Goal: Information Seeking & Learning: Learn about a topic

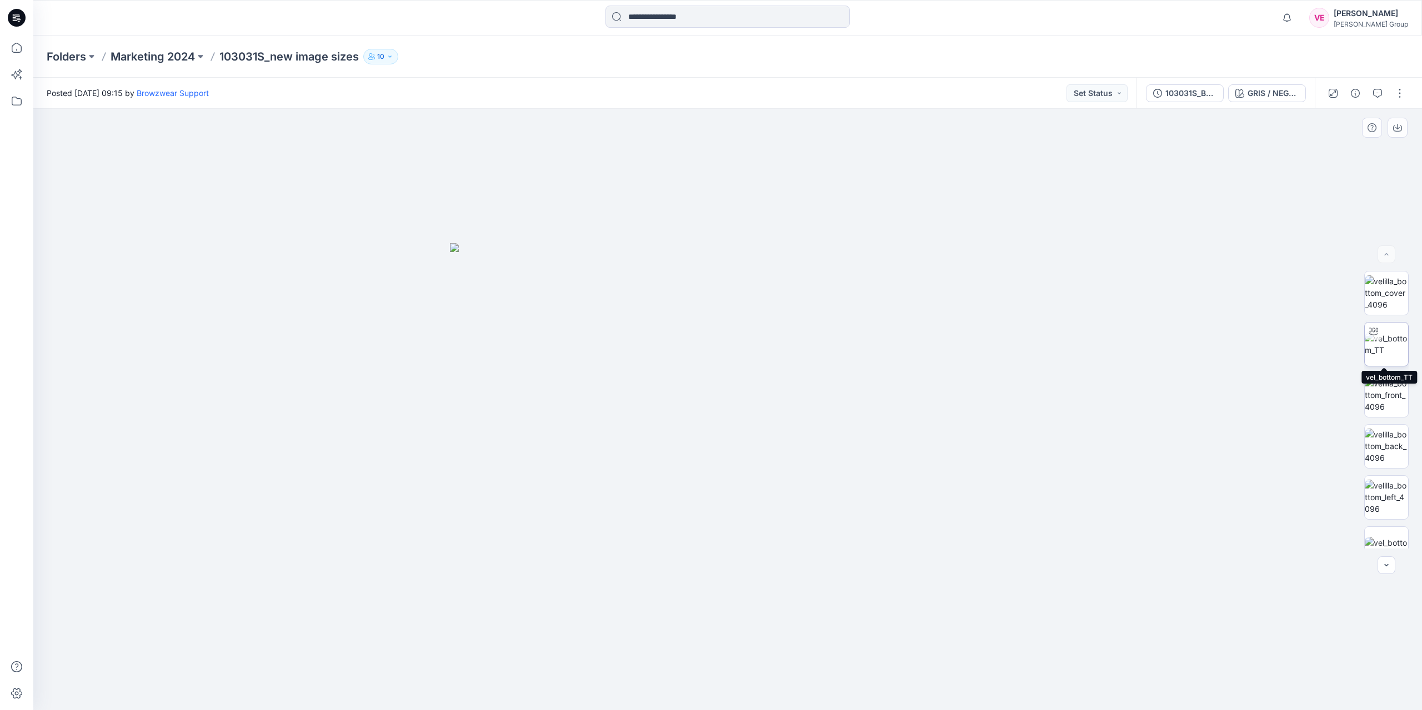
click at [1387, 349] on img at bounding box center [1385, 344] width 43 height 23
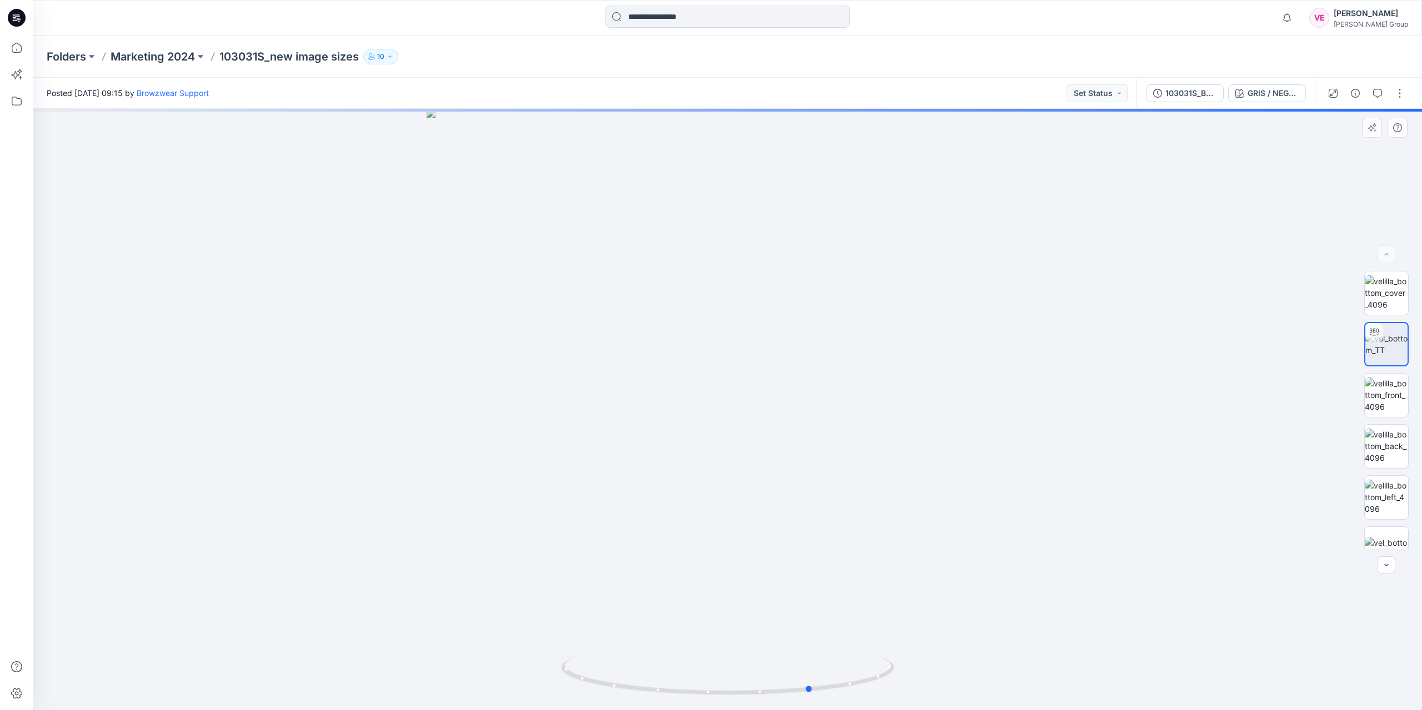
drag, startPoint x: 759, startPoint y: 503, endPoint x: 843, endPoint y: 460, distance: 94.9
click at [843, 460] on div at bounding box center [727, 409] width 1388 height 601
drag, startPoint x: 650, startPoint y: 450, endPoint x: 661, endPoint y: 544, distance: 94.6
click at [659, 579] on img at bounding box center [736, 129] width 1967 height 1162
drag, startPoint x: 688, startPoint y: 400, endPoint x: 707, endPoint y: 560, distance: 161.1
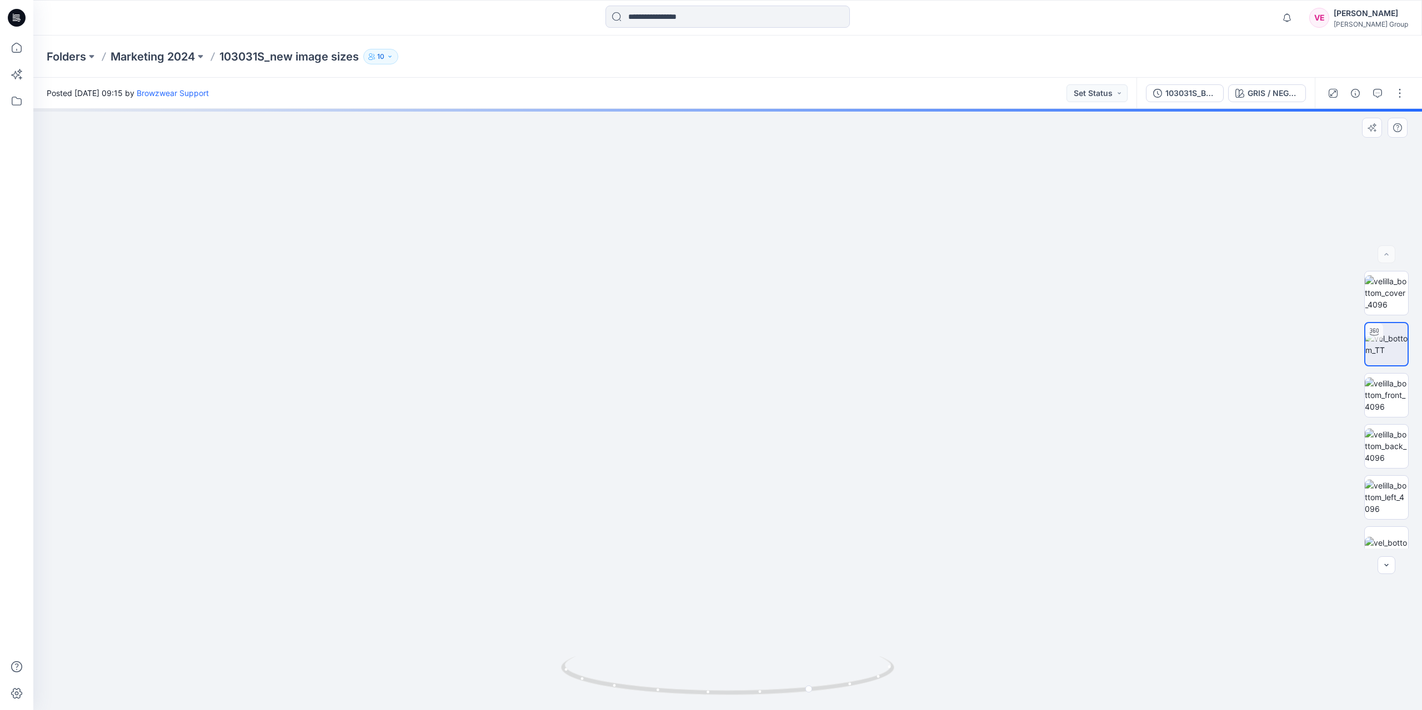
click at [707, 560] on img at bounding box center [750, 201] width 1967 height 1017
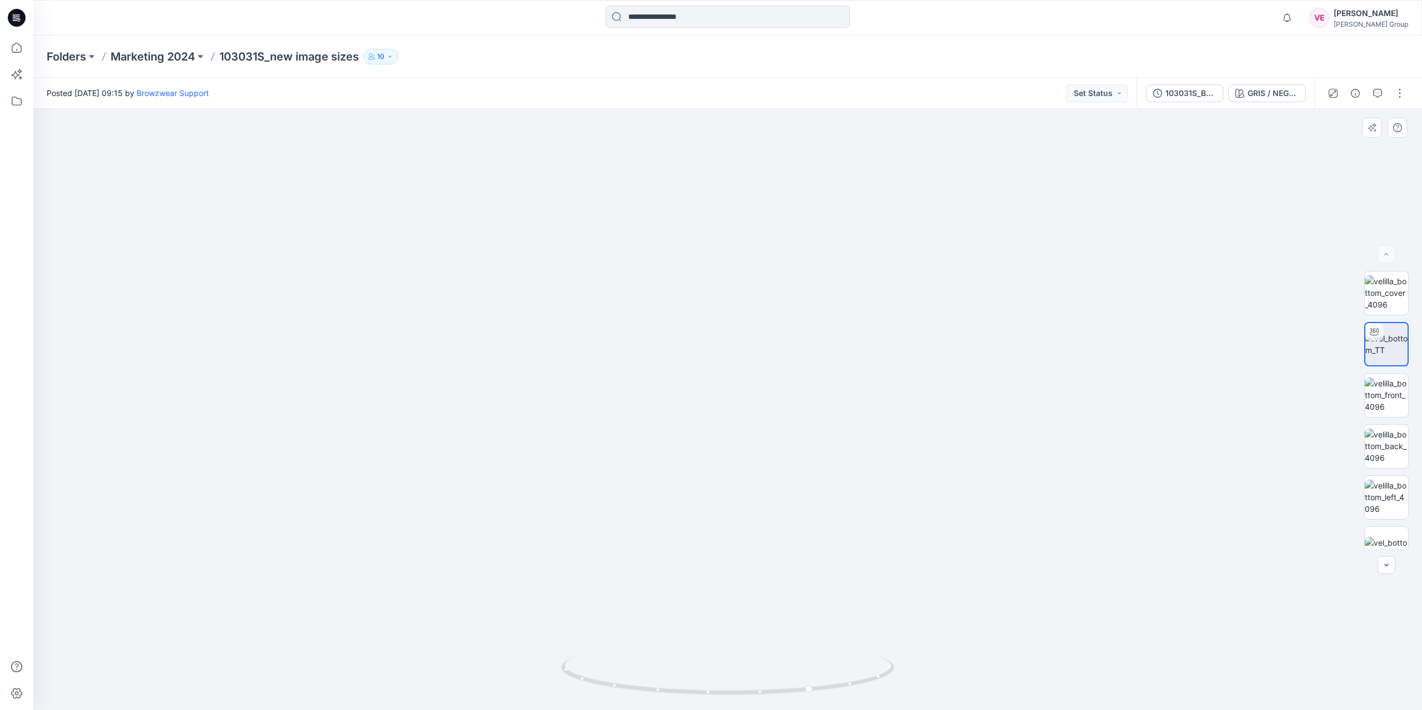
drag, startPoint x: 715, startPoint y: 466, endPoint x: 729, endPoint y: 571, distance: 105.9
click at [729, 571] on img at bounding box center [769, 264] width 1967 height 891
drag, startPoint x: 741, startPoint y: 445, endPoint x: 744, endPoint y: 574, distance: 128.9
click at [744, 574] on img at bounding box center [772, 329] width 1967 height 762
drag, startPoint x: 764, startPoint y: 406, endPoint x: 731, endPoint y: 520, distance: 118.5
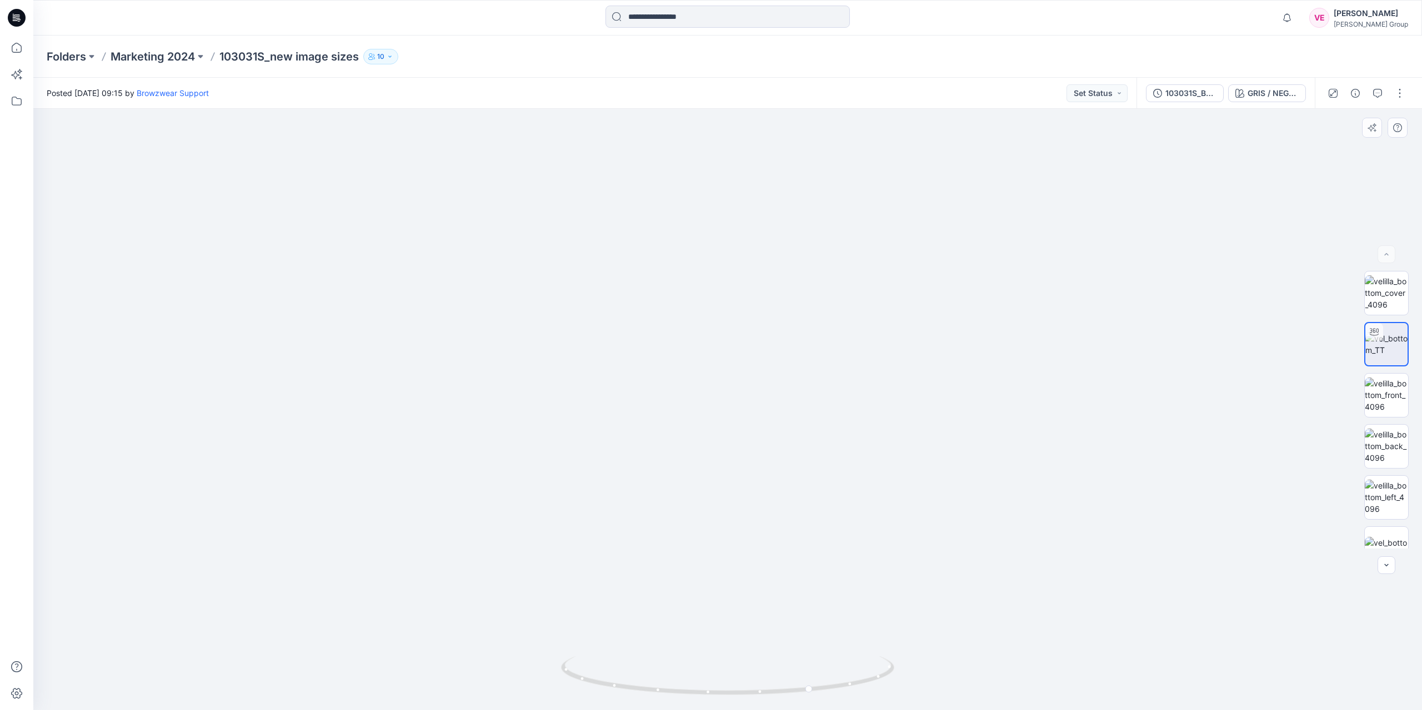
click at [731, 520] on img at bounding box center [739, 386] width 1967 height 649
drag, startPoint x: 651, startPoint y: 374, endPoint x: 665, endPoint y: 301, distance: 74.7
click at [669, 294] on img at bounding box center [819, 394] width 1967 height 633
drag, startPoint x: 754, startPoint y: 693, endPoint x: 812, endPoint y: 690, distance: 57.8
click at [812, 690] on icon at bounding box center [729, 677] width 336 height 42
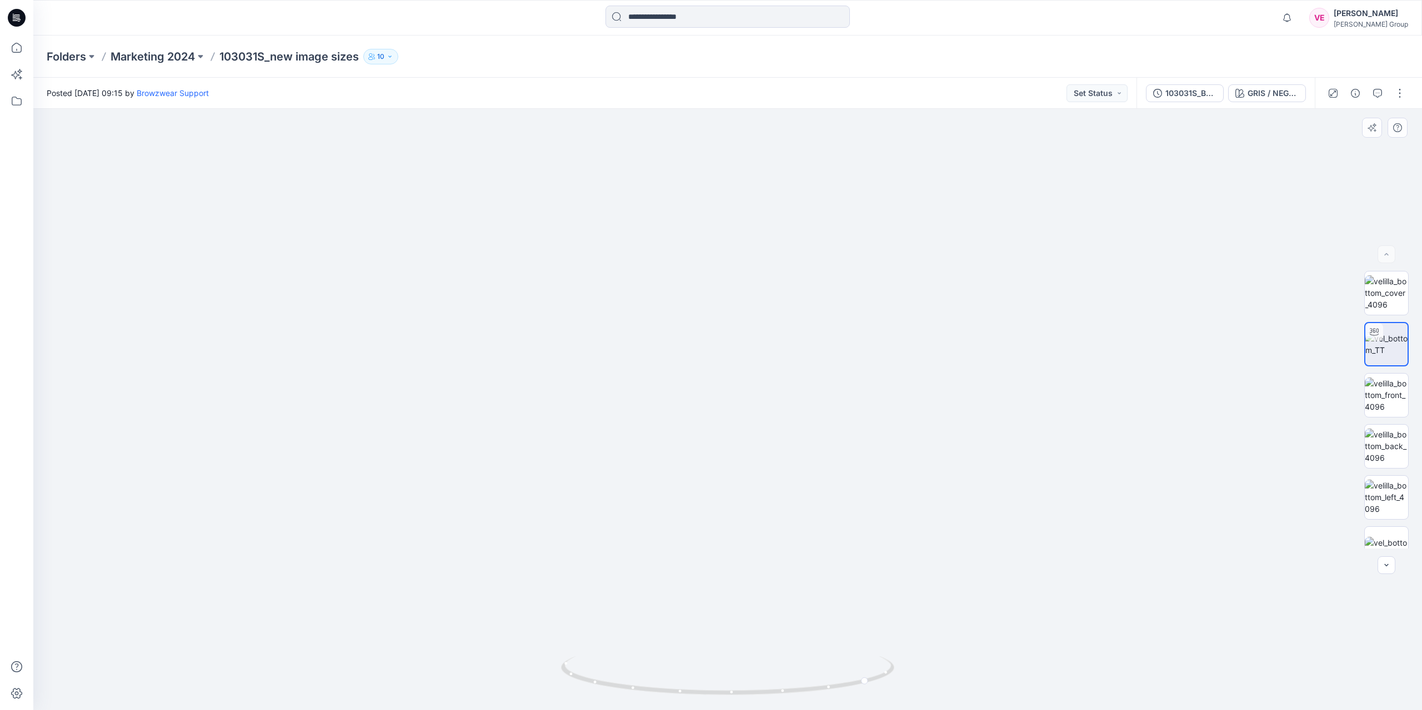
drag, startPoint x: 747, startPoint y: 519, endPoint x: 746, endPoint y: 629, distance: 110.0
click at [746, 629] on img at bounding box center [757, 401] width 1967 height 619
click at [671, 696] on icon at bounding box center [729, 677] width 336 height 42
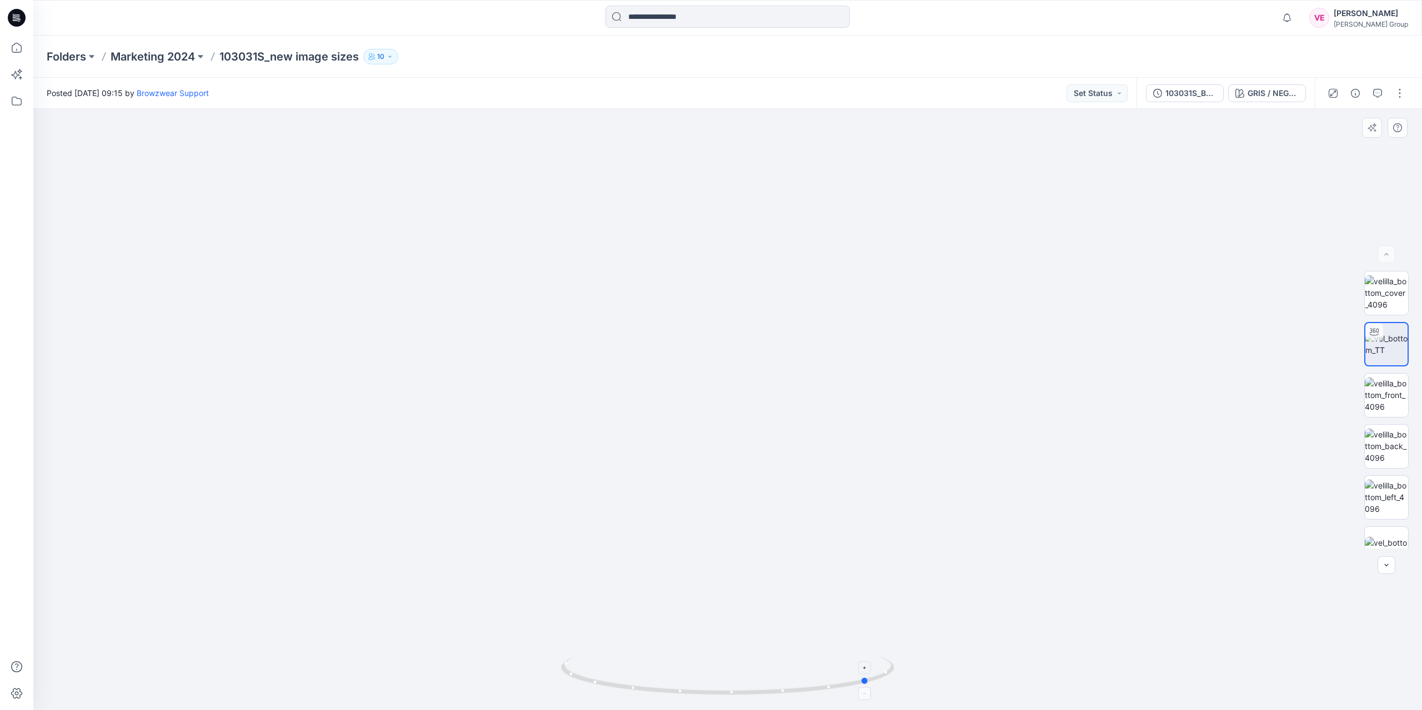
click at [671, 696] on icon at bounding box center [729, 677] width 336 height 42
click at [781, 694] on icon at bounding box center [729, 677] width 336 height 42
click at [1390, 564] on icon "button" at bounding box center [1386, 565] width 9 height 9
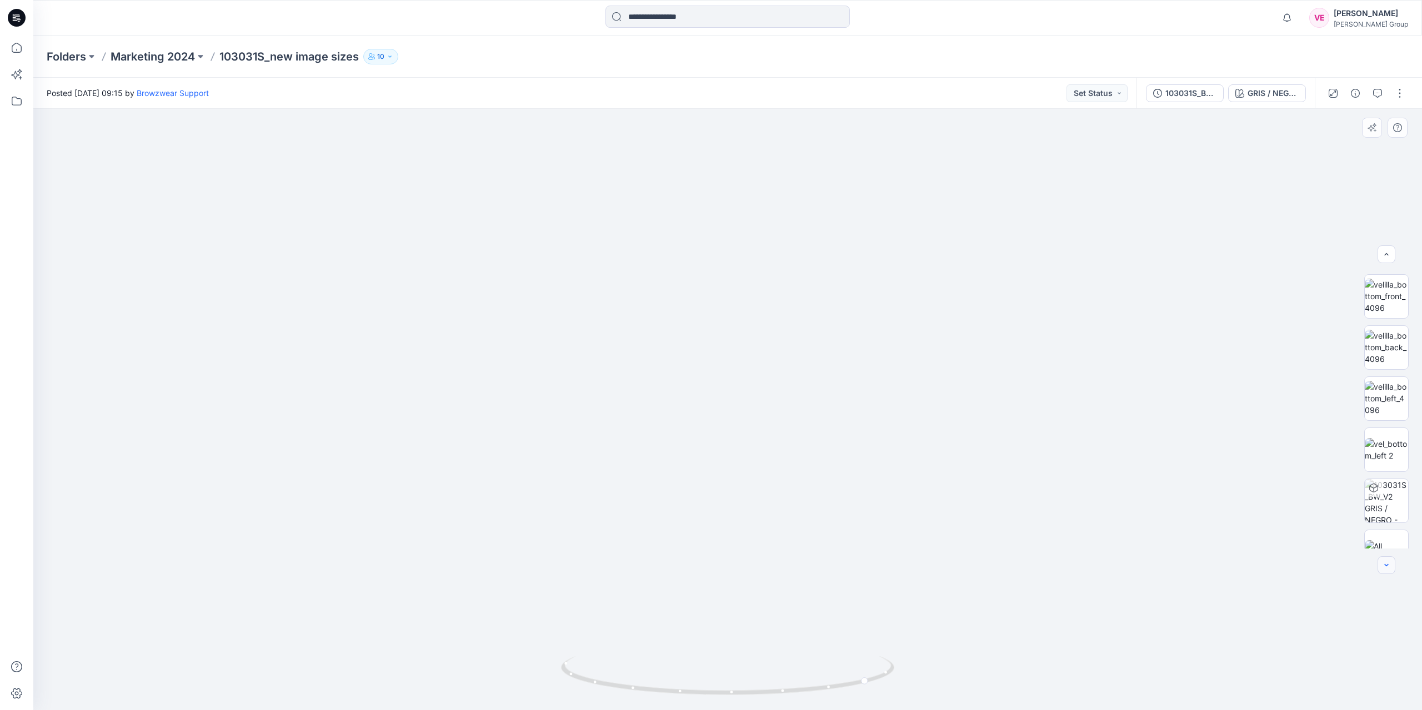
click at [1391, 564] on button "button" at bounding box center [1386, 565] width 18 height 18
click at [1391, 564] on div at bounding box center [1386, 565] width 18 height 18
drag, startPoint x: 725, startPoint y: 554, endPoint x: 695, endPoint y: 437, distance: 120.9
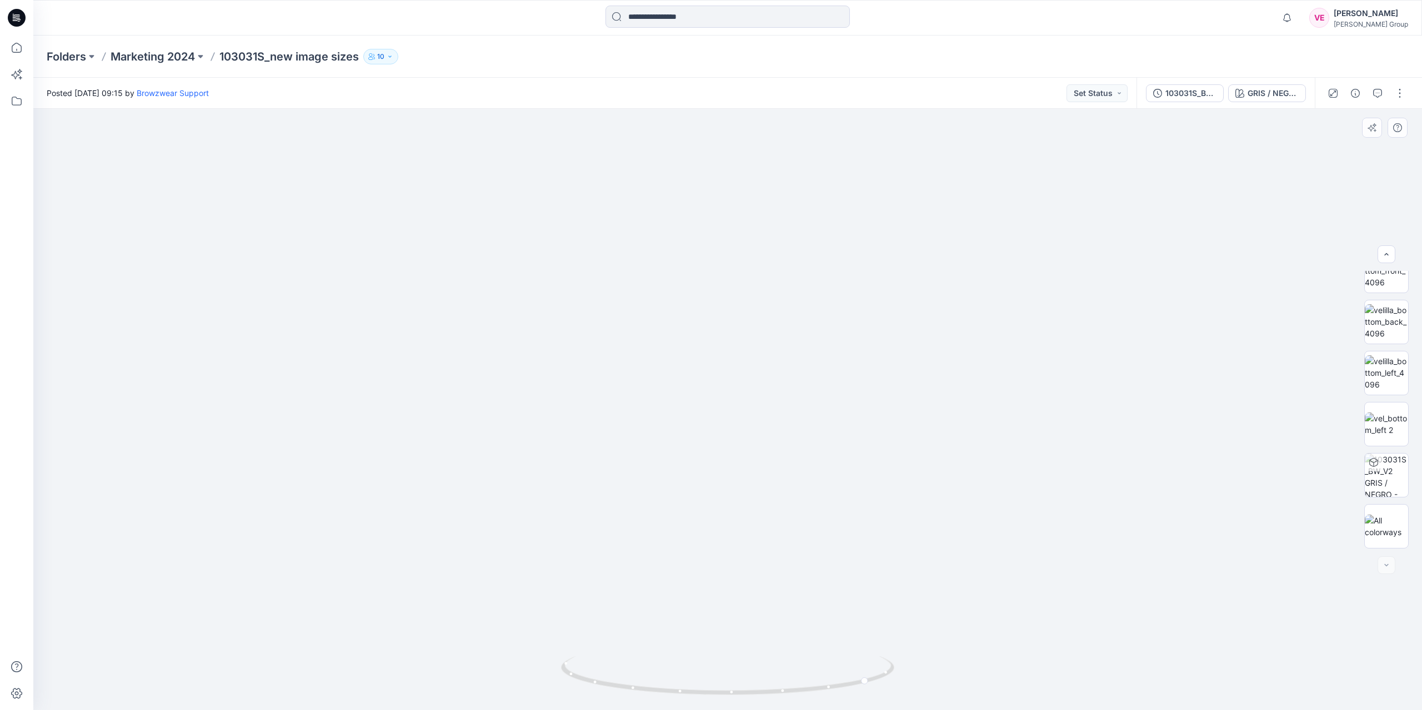
click at [692, 423] on img at bounding box center [724, 336] width 1967 height 748
drag, startPoint x: 756, startPoint y: 605, endPoint x: 773, endPoint y: 391, distance: 214.4
click at [772, 388] on img at bounding box center [740, 248] width 1967 height 926
drag, startPoint x: 778, startPoint y: 578, endPoint x: 749, endPoint y: 433, distance: 147.9
click at [749, 433] on img at bounding box center [710, 155] width 1967 height 1112
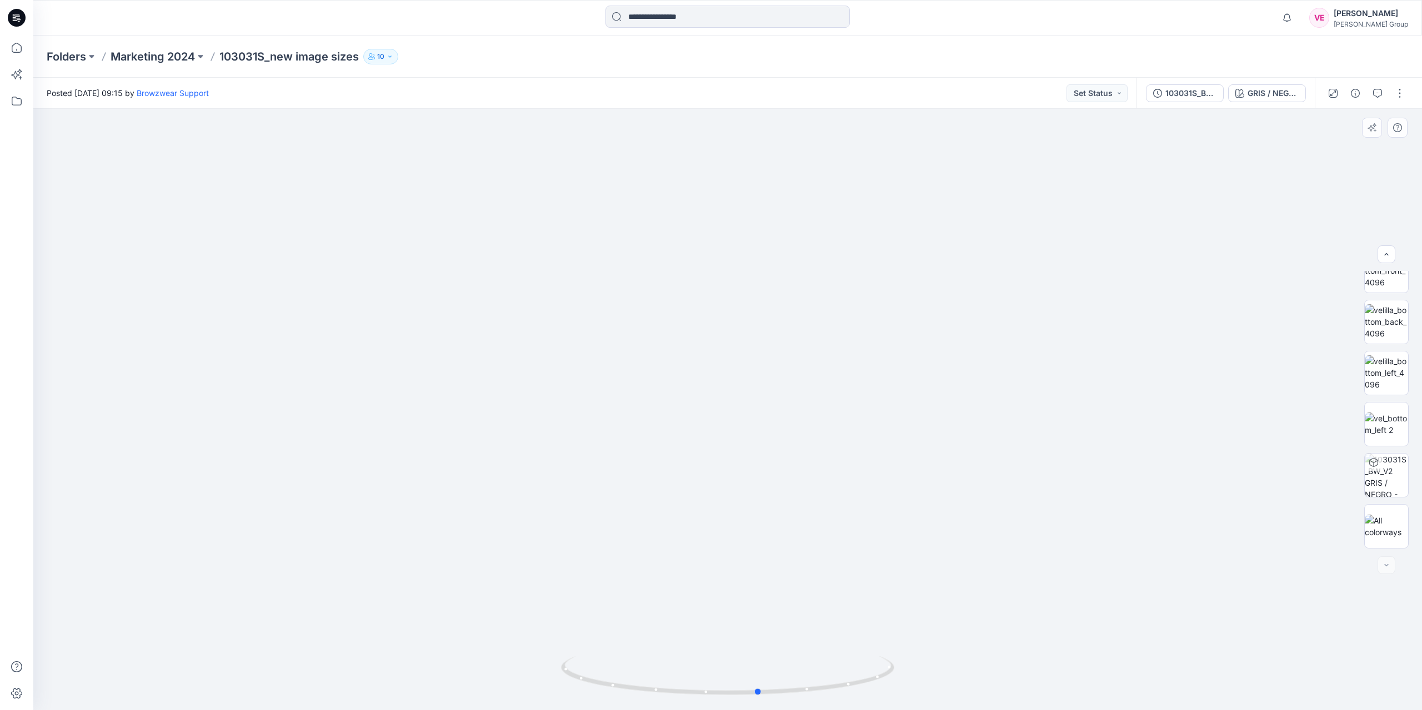
drag, startPoint x: 817, startPoint y: 692, endPoint x: 709, endPoint y: 703, distance: 109.4
click at [709, 704] on div at bounding box center [727, 683] width 333 height 56
click at [764, 694] on circle at bounding box center [765, 692] width 7 height 7
drag, startPoint x: 767, startPoint y: 693, endPoint x: 734, endPoint y: 697, distance: 33.5
click at [734, 697] on icon at bounding box center [729, 677] width 336 height 42
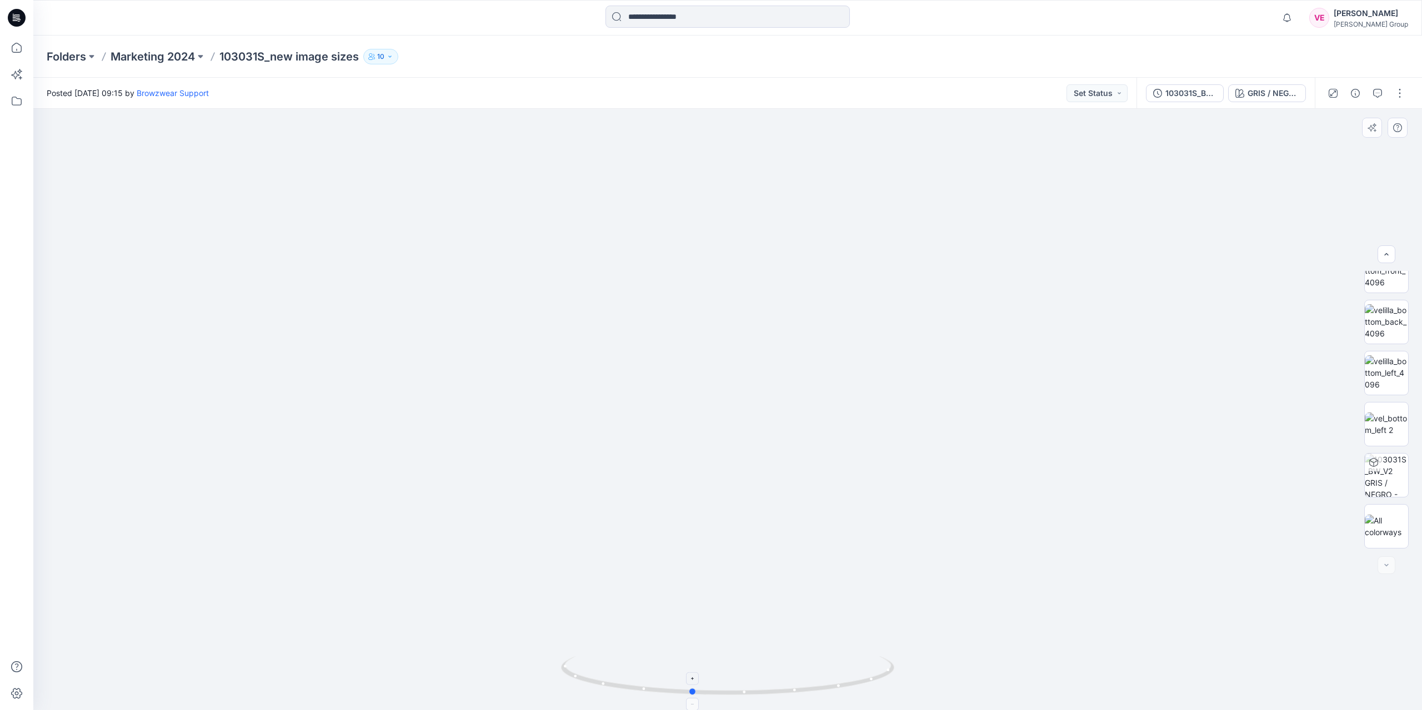
drag, startPoint x: 735, startPoint y: 697, endPoint x: 693, endPoint y: 694, distance: 41.7
click at [693, 694] on icon at bounding box center [729, 677] width 336 height 42
drag, startPoint x: 694, startPoint y: 695, endPoint x: 724, endPoint y: 693, distance: 30.1
click at [724, 693] on icon at bounding box center [729, 677] width 336 height 42
drag, startPoint x: 709, startPoint y: 697, endPoint x: 757, endPoint y: 702, distance: 48.6
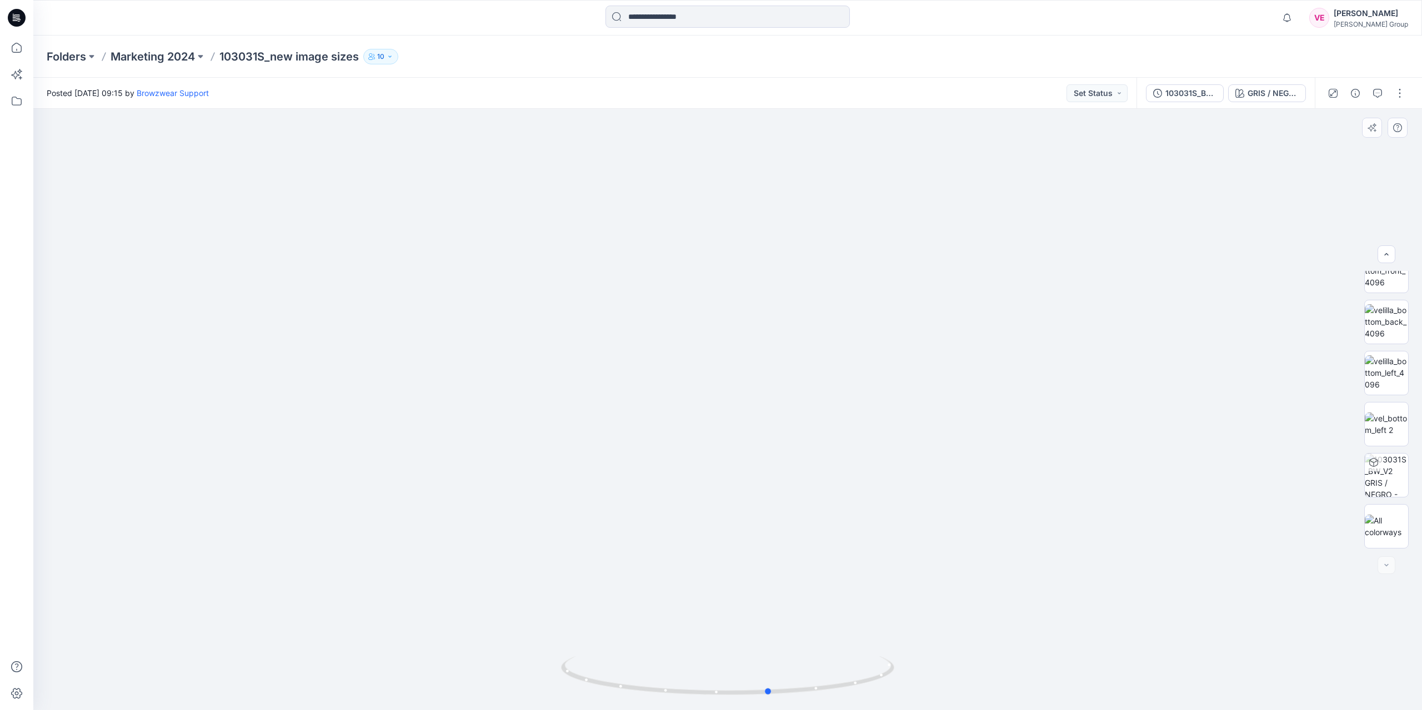
click at [757, 702] on div at bounding box center [727, 683] width 333 height 56
drag, startPoint x: 766, startPoint y: 690, endPoint x: 831, endPoint y: 690, distance: 64.4
click at [831, 690] on icon at bounding box center [729, 677] width 336 height 42
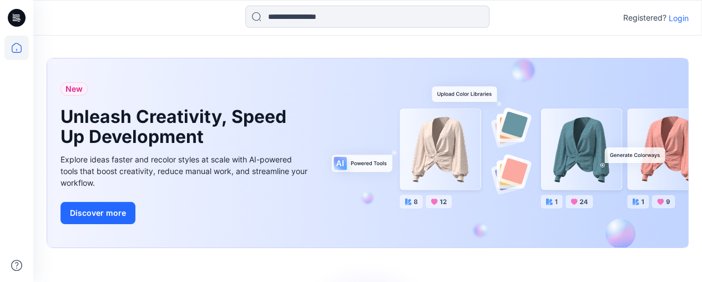
click at [200, 19] on div at bounding box center [367, 18] width 334 height 24
click at [480, 36] on div "New Unleash Creativity, Speed Up Development Explore ideas faster and recolor s…" at bounding box center [367, 255] width 669 height 439
click at [499, 21] on div at bounding box center [367, 18] width 334 height 24
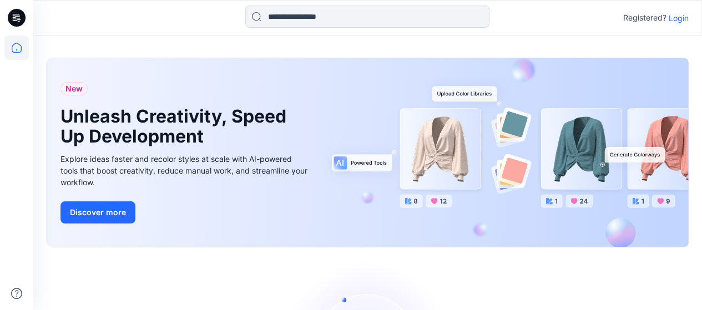
click at [451, 47] on div "New Unleash Creativity, Speed Up Development Explore ideas faster and recolor s…" at bounding box center [367, 255] width 669 height 439
click at [502, 17] on div at bounding box center [367, 18] width 334 height 24
click at [675, 17] on p "Login" at bounding box center [679, 18] width 20 height 12
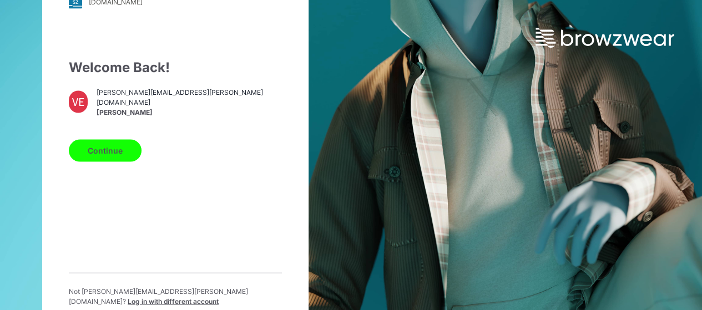
click at [118, 158] on button "Continue" at bounding box center [105, 150] width 73 height 22
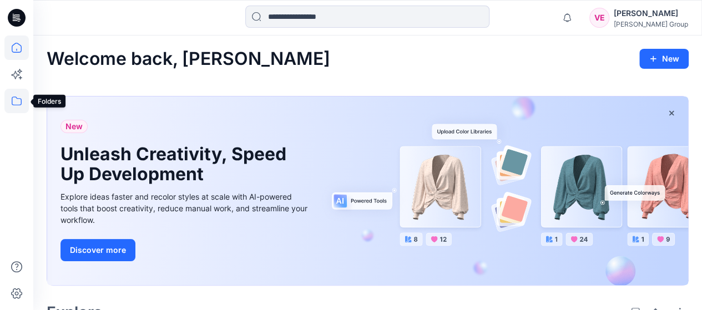
click at [14, 100] on icon at bounding box center [16, 101] width 24 height 24
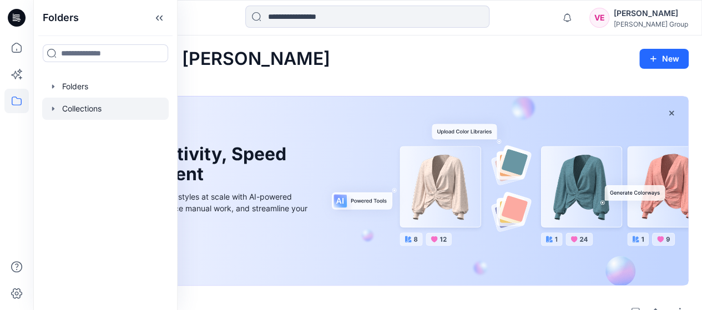
click at [83, 111] on div at bounding box center [105, 109] width 127 height 22
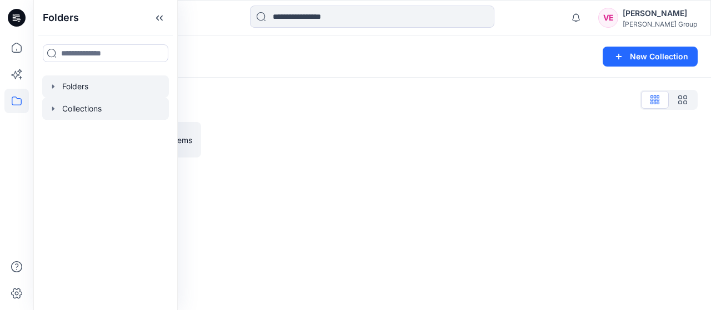
click at [81, 88] on div at bounding box center [105, 87] width 127 height 22
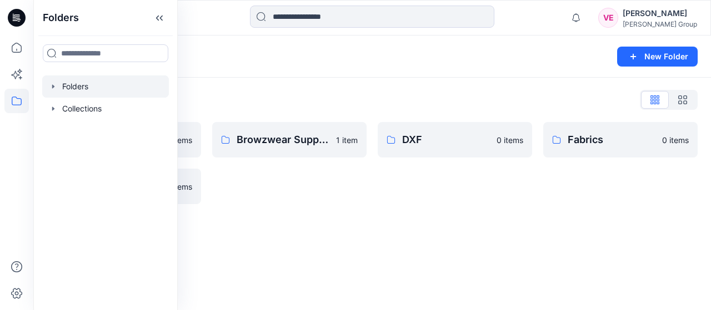
click at [421, 202] on div "DXF 0 items" at bounding box center [455, 163] width 154 height 82
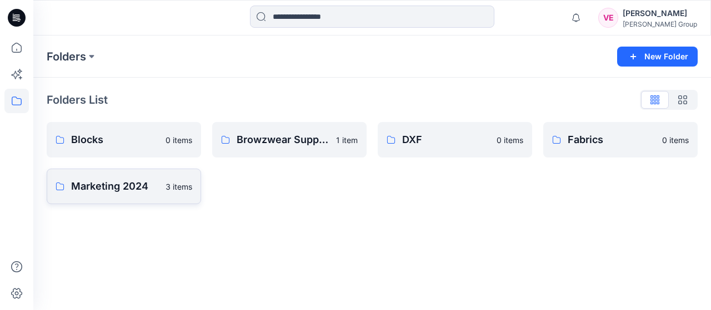
click at [106, 190] on p "Marketing 2024" at bounding box center [115, 187] width 88 height 16
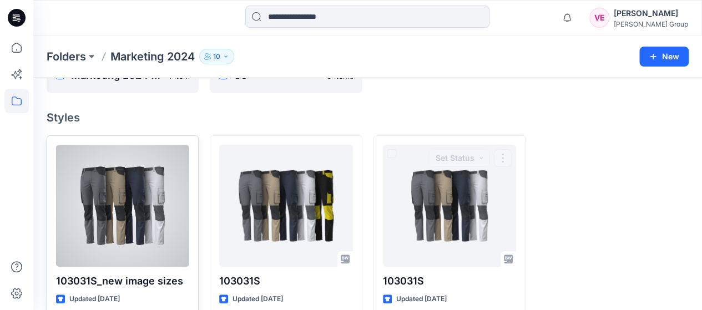
scroll to position [83, 0]
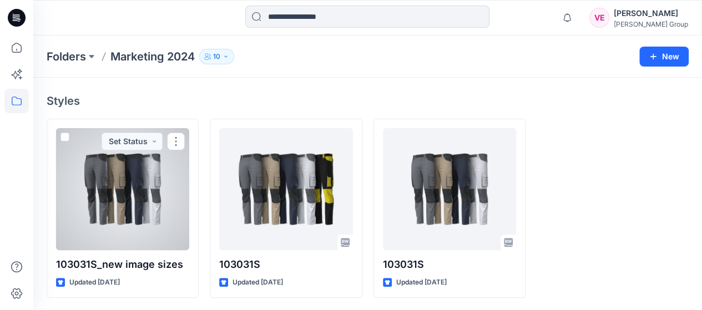
click at [89, 227] on div at bounding box center [122, 189] width 133 height 122
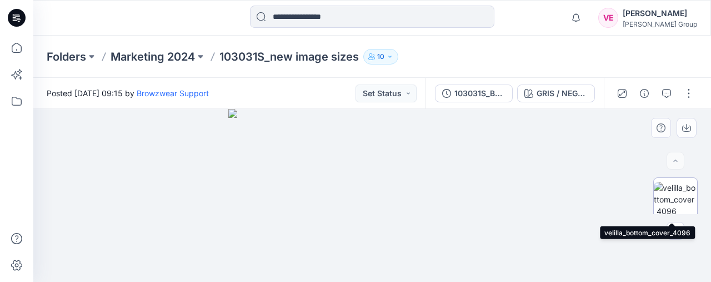
click at [682, 202] on img at bounding box center [675, 199] width 43 height 35
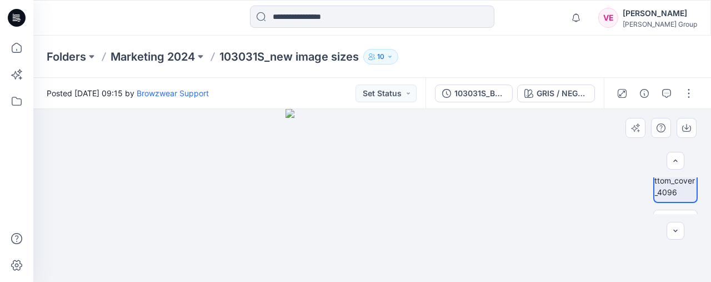
scroll to position [32, 0]
click at [675, 232] on icon "button" at bounding box center [675, 230] width 9 height 9
drag, startPoint x: 372, startPoint y: 203, endPoint x: 619, endPoint y: 205, distance: 247.1
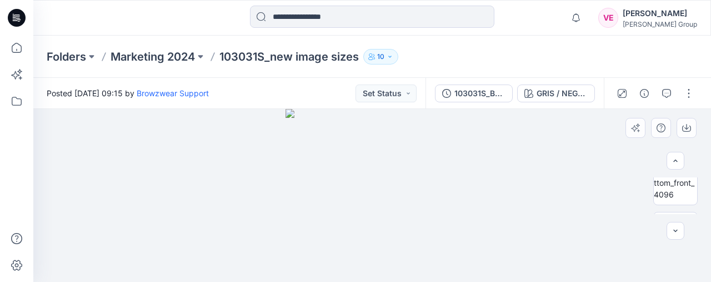
click at [367, 203] on img at bounding box center [371, 195] width 173 height 173
click at [677, 190] on img at bounding box center [675, 182] width 43 height 35
drag, startPoint x: 378, startPoint y: 224, endPoint x: 363, endPoint y: 235, distance: 18.6
click at [347, 229] on img at bounding box center [371, 195] width 173 height 173
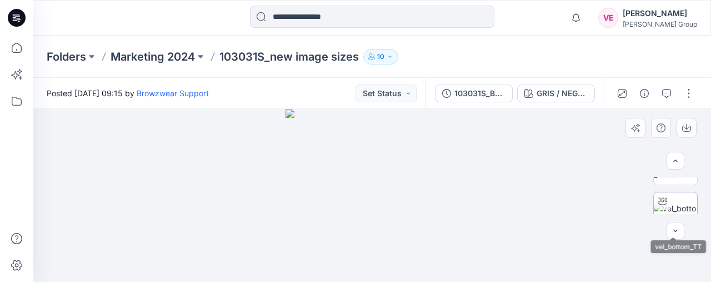
click at [675, 205] on img at bounding box center [675, 213] width 43 height 23
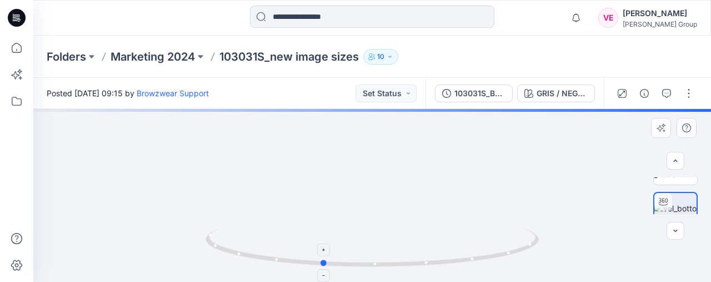
drag, startPoint x: 372, startPoint y: 267, endPoint x: 335, endPoint y: 259, distance: 36.9
click at [322, 264] on icon at bounding box center [373, 249] width 336 height 42
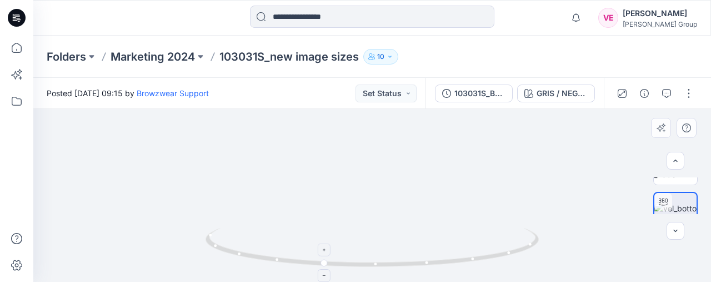
drag, startPoint x: 449, startPoint y: 161, endPoint x: 458, endPoint y: 228, distance: 67.9
click at [458, 228] on div at bounding box center [371, 195] width 677 height 173
drag, startPoint x: 409, startPoint y: 214, endPoint x: 399, endPoint y: 211, distance: 10.4
drag, startPoint x: 322, startPoint y: 266, endPoint x: 331, endPoint y: 268, distance: 9.6
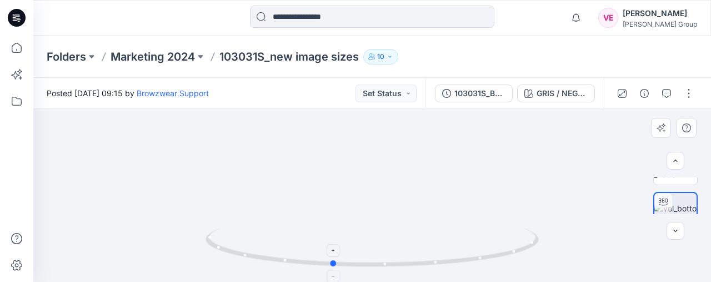
click at [331, 268] on icon at bounding box center [373, 249] width 336 height 42
drag, startPoint x: 333, startPoint y: 262, endPoint x: 362, endPoint y: 265, distance: 29.1
click at [363, 264] on circle at bounding box center [362, 263] width 7 height 7
drag, startPoint x: 347, startPoint y: 269, endPoint x: 407, endPoint y: 258, distance: 61.0
click at [407, 258] on icon at bounding box center [373, 249] width 336 height 42
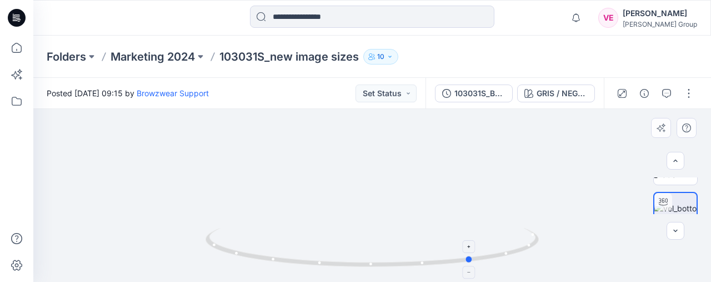
drag, startPoint x: 343, startPoint y: 267, endPoint x: 394, endPoint y: 260, distance: 51.5
click at [394, 260] on icon at bounding box center [373, 249] width 336 height 42
drag, startPoint x: 340, startPoint y: 268, endPoint x: 359, endPoint y: 269, distance: 18.9
click at [359, 269] on icon at bounding box center [373, 249] width 336 height 42
drag, startPoint x: 308, startPoint y: 170, endPoint x: 315, endPoint y: 208, distance: 38.6
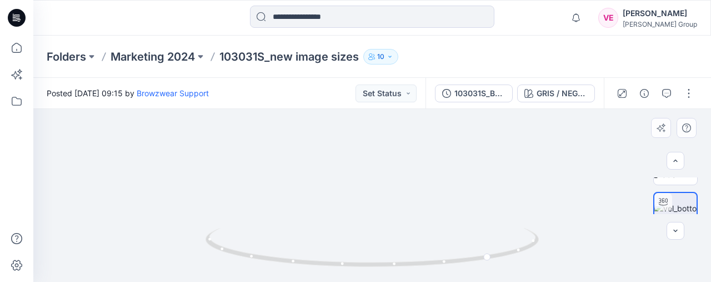
click at [317, 234] on div at bounding box center [371, 195] width 677 height 173
drag, startPoint x: 321, startPoint y: 150, endPoint x: 332, endPoint y: 227, distance: 78.0
click at [325, 261] on div at bounding box center [371, 195] width 677 height 173
drag, startPoint x: 339, startPoint y: 178, endPoint x: 344, endPoint y: 254, distance: 76.3
click at [345, 254] on div at bounding box center [371, 195] width 677 height 173
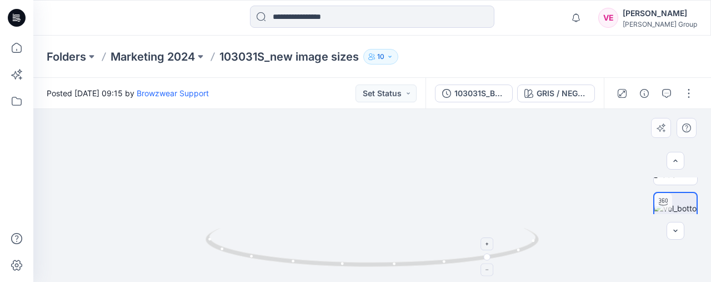
drag, startPoint x: 327, startPoint y: 162, endPoint x: 336, endPoint y: 230, distance: 69.5
click at [337, 230] on div at bounding box center [371, 195] width 677 height 173
drag, startPoint x: 359, startPoint y: 207, endPoint x: 358, endPoint y: 227, distance: 19.4
click at [358, 227] on div at bounding box center [371, 195] width 677 height 173
drag, startPoint x: 352, startPoint y: 158, endPoint x: 358, endPoint y: 207, distance: 49.9
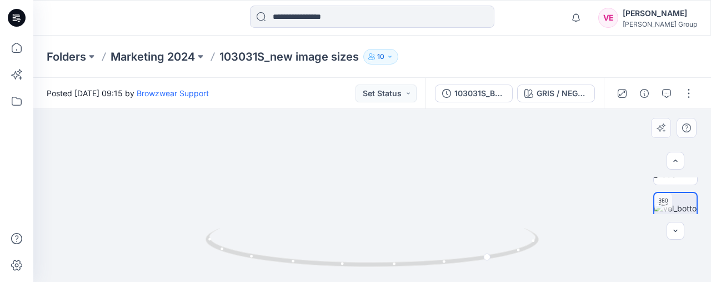
click at [359, 207] on img at bounding box center [399, 164] width 1717 height 233
drag, startPoint x: 409, startPoint y: 266, endPoint x: 393, endPoint y: 267, distance: 15.6
click at [393, 267] on icon at bounding box center [373, 249] width 336 height 42
drag, startPoint x: 425, startPoint y: 264, endPoint x: 402, endPoint y: 268, distance: 23.7
click at [401, 268] on icon at bounding box center [373, 249] width 336 height 42
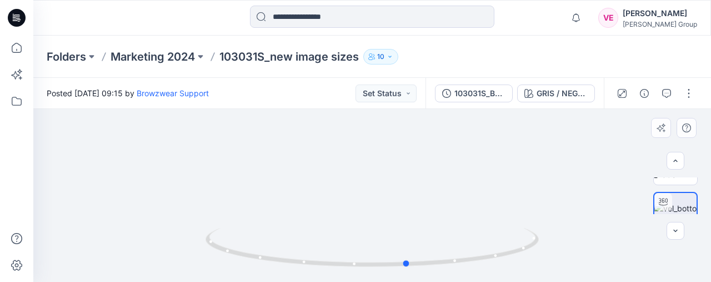
drag, startPoint x: 402, startPoint y: 269, endPoint x: 358, endPoint y: 274, distance: 44.8
click at [358, 274] on div at bounding box center [371, 254] width 333 height 56
drag, startPoint x: 391, startPoint y: 202, endPoint x: 393, endPoint y: 183, distance: 19.0
click at [393, 183] on div at bounding box center [371, 195] width 677 height 173
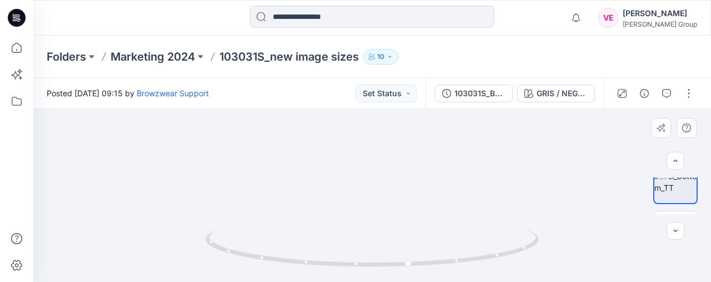
drag, startPoint x: 386, startPoint y: 202, endPoint x: 421, endPoint y: 128, distance: 81.7
click at [414, 101] on div "Posted Thursday, March 13, 2025 09:15 by Browzwear Support Set Status 103031S_B…" at bounding box center [371, 180] width 677 height 204
drag, startPoint x: 421, startPoint y: 183, endPoint x: 419, endPoint y: 120, distance: 63.3
click at [419, 119] on img at bounding box center [372, 107] width 516 height 350
drag, startPoint x: 423, startPoint y: 197, endPoint x: 424, endPoint y: 160, distance: 37.2
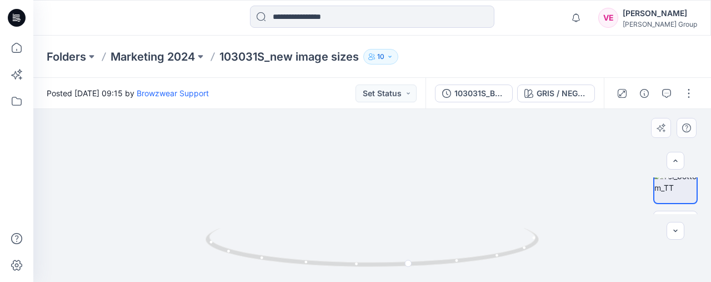
click at [425, 159] on img at bounding box center [372, 89] width 516 height 385
drag, startPoint x: 388, startPoint y: 268, endPoint x: 403, endPoint y: 258, distance: 18.3
click at [403, 258] on icon at bounding box center [373, 249] width 336 height 42
drag, startPoint x: 389, startPoint y: 193, endPoint x: 392, endPoint y: 133, distance: 60.0
click at [392, 133] on img at bounding box center [372, 111] width 344 height 341
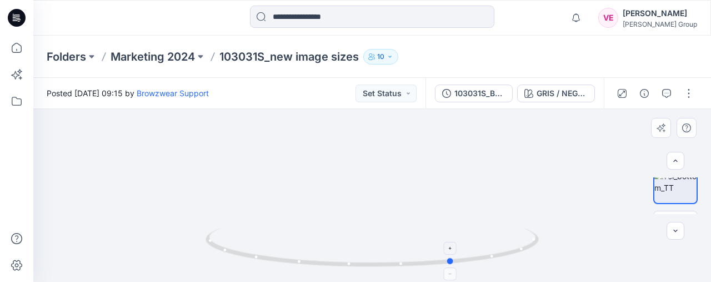
drag, startPoint x: 382, startPoint y: 268, endPoint x: 410, endPoint y: 263, distance: 28.8
click at [410, 263] on icon at bounding box center [373, 249] width 336 height 42
drag, startPoint x: 369, startPoint y: 160, endPoint x: 409, endPoint y: 217, distance: 69.7
click at [401, 255] on div at bounding box center [371, 195] width 677 height 173
drag, startPoint x: 415, startPoint y: 183, endPoint x: 416, endPoint y: 225, distance: 42.8
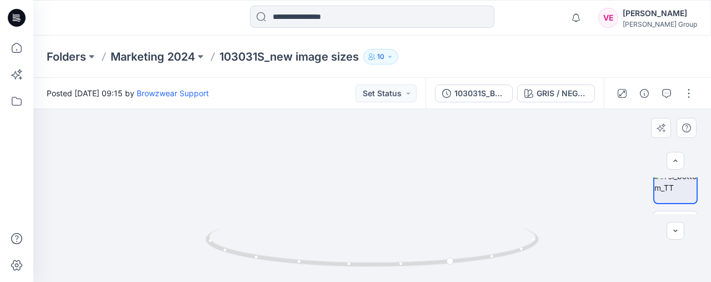
click at [416, 225] on img at bounding box center [372, 97] width 516 height 372
drag, startPoint x: 359, startPoint y: 165, endPoint x: 370, endPoint y: 242, distance: 77.4
click at [370, 242] on div at bounding box center [371, 195] width 677 height 173
drag, startPoint x: 277, startPoint y: 204, endPoint x: 323, endPoint y: 204, distance: 46.1
click at [323, 204] on img at bounding box center [407, 13] width 1202 height 537
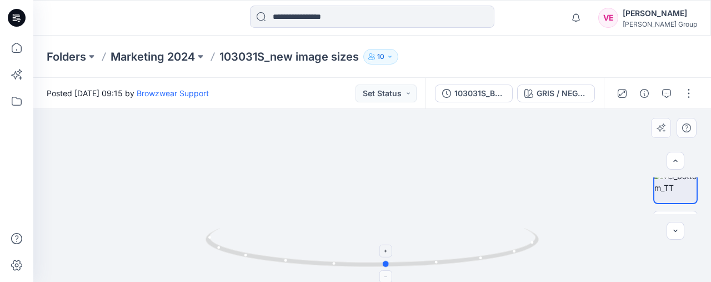
drag, startPoint x: 391, startPoint y: 265, endPoint x: 325, endPoint y: 265, distance: 65.5
click at [324, 265] on icon at bounding box center [373, 249] width 336 height 42
drag, startPoint x: 371, startPoint y: 268, endPoint x: 334, endPoint y: 267, distance: 36.7
click at [333, 267] on icon at bounding box center [373, 249] width 336 height 42
drag, startPoint x: 378, startPoint y: 266, endPoint x: 347, endPoint y: 267, distance: 31.1
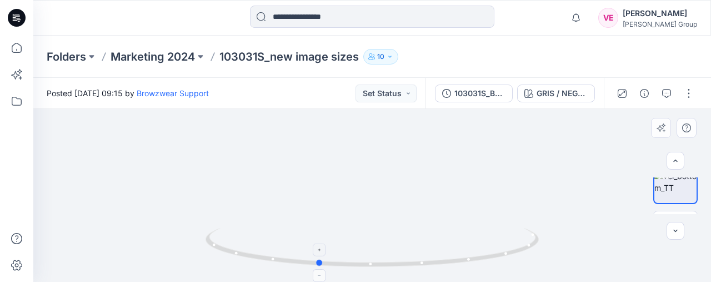
click at [347, 267] on icon at bounding box center [373, 249] width 336 height 42
drag, startPoint x: 411, startPoint y: 265, endPoint x: 405, endPoint y: 266, distance: 5.7
click at [405, 266] on icon at bounding box center [373, 249] width 336 height 42
